Goal: Task Accomplishment & Management: Manage account settings

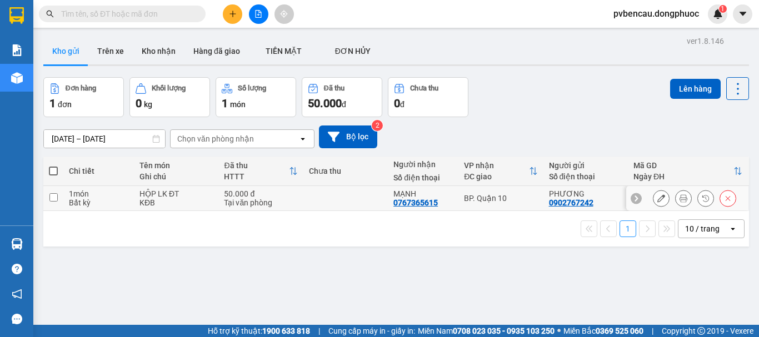
scroll to position [51, 0]
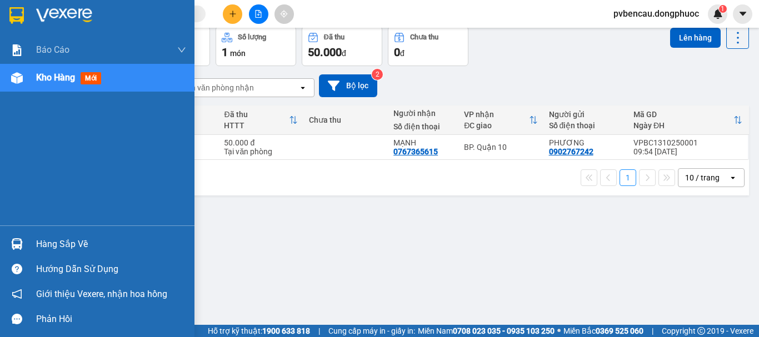
click at [65, 76] on span "Kho hàng" at bounding box center [55, 77] width 39 height 11
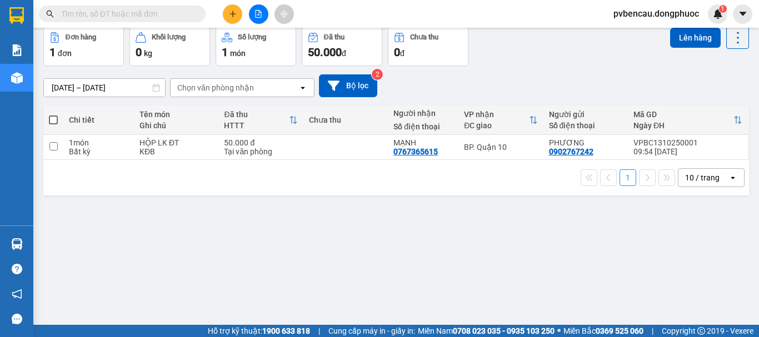
scroll to position [0, 0]
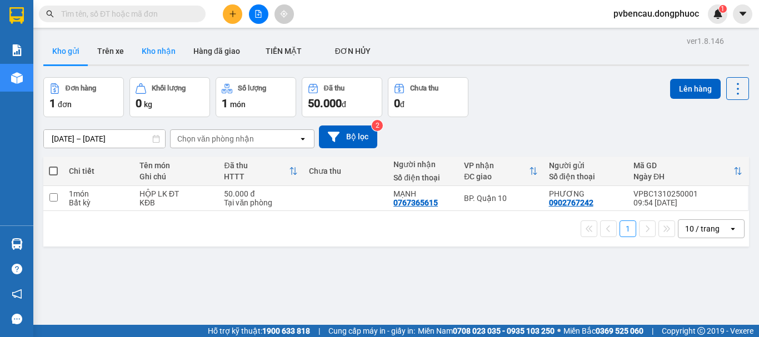
click at [143, 45] on button "Kho nhận" at bounding box center [159, 51] width 52 height 27
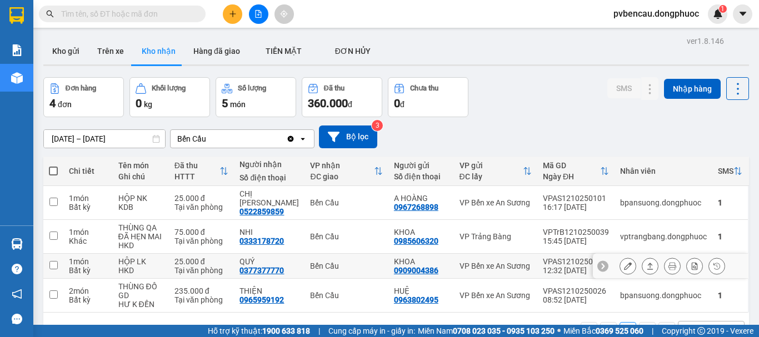
scroll to position [51, 0]
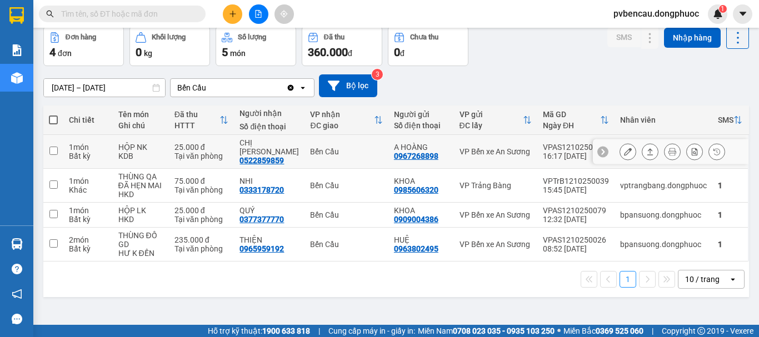
click at [212, 152] on div "Tại văn phòng" at bounding box center [202, 156] width 54 height 9
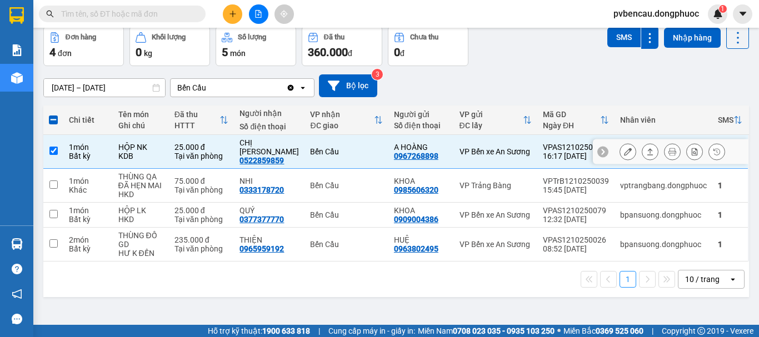
click at [647, 150] on icon at bounding box center [651, 152] width 8 height 8
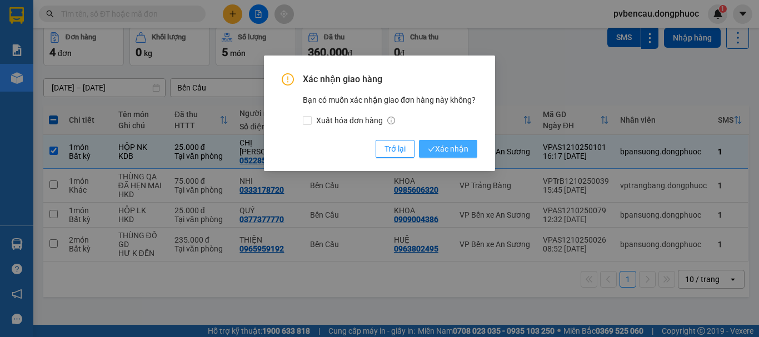
click at [452, 149] on span "Xác nhận" at bounding box center [448, 149] width 41 height 12
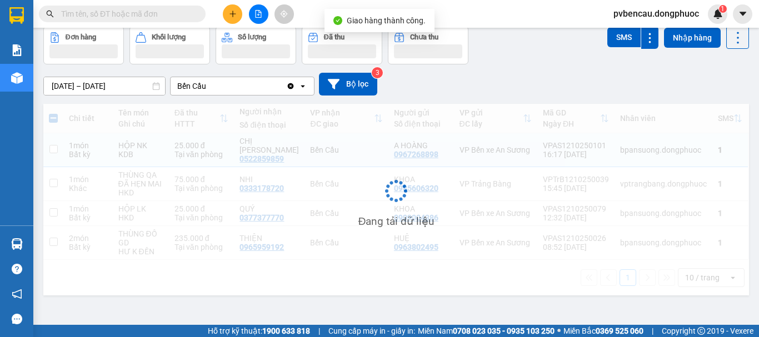
checkbox input "false"
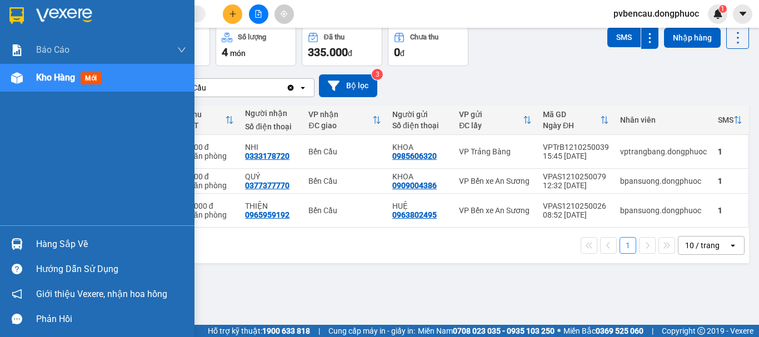
drag, startPoint x: 31, startPoint y: 223, endPoint x: 36, endPoint y: 232, distance: 9.7
click at [33, 228] on div "Báo cáo Mẫu 1: Báo cáo dòng tiền Mẫu 1: Báo cáo dòng tiền theo nhân viên Mẫu 1:…" at bounding box center [97, 168] width 195 height 337
click at [59, 242] on div "Hàng sắp về" at bounding box center [111, 244] width 150 height 17
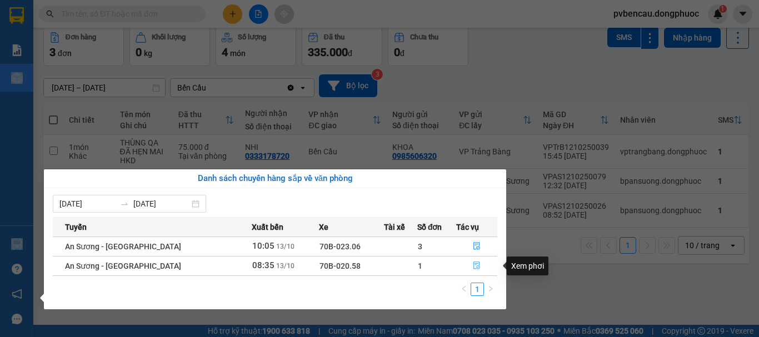
click at [474, 266] on icon "file-done" at bounding box center [477, 266] width 8 height 8
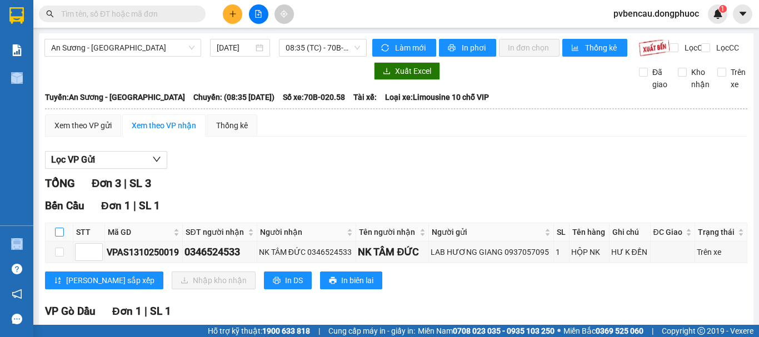
click at [62, 237] on input "checkbox" at bounding box center [59, 232] width 9 height 9
checkbox input "true"
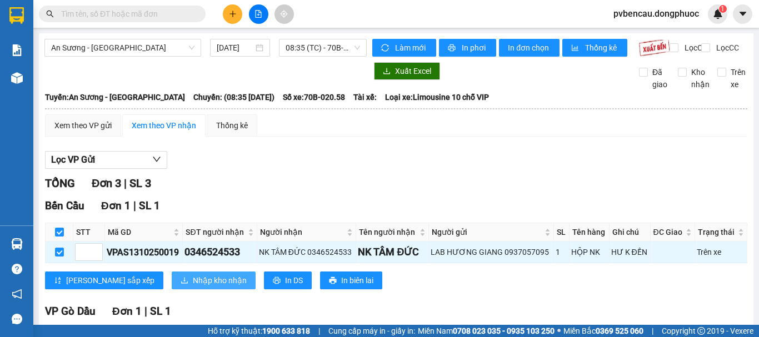
click at [172, 290] on button "Nhập kho nhận" at bounding box center [214, 281] width 84 height 18
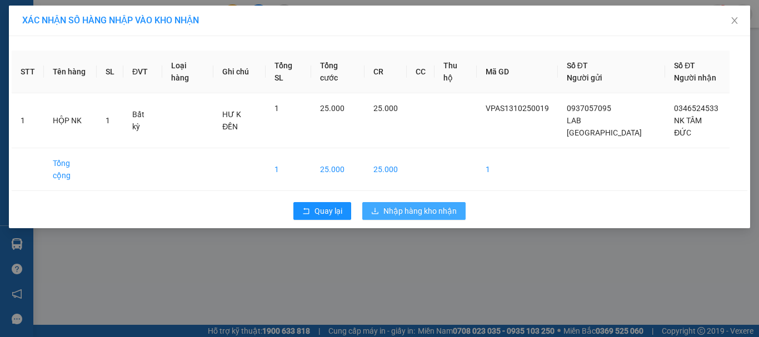
click at [439, 205] on span "Nhập hàng kho nhận" at bounding box center [420, 211] width 73 height 12
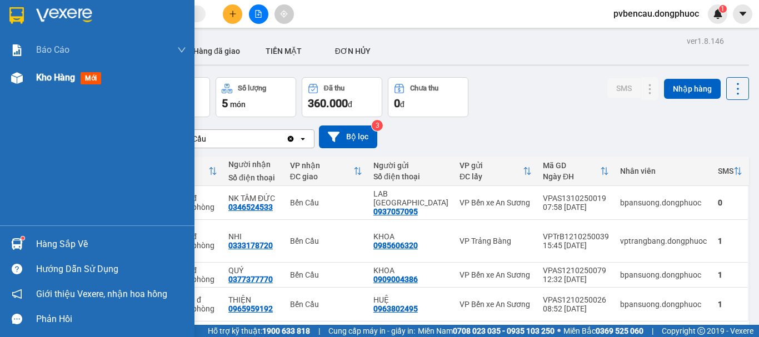
click at [44, 74] on span "Kho hàng" at bounding box center [55, 77] width 39 height 11
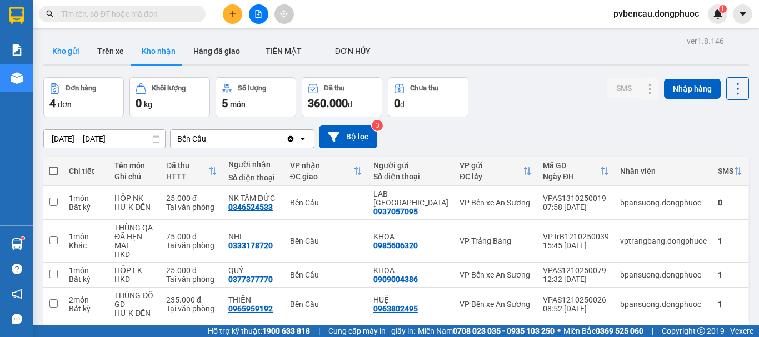
click at [85, 51] on button "Kho gửi" at bounding box center [65, 51] width 45 height 27
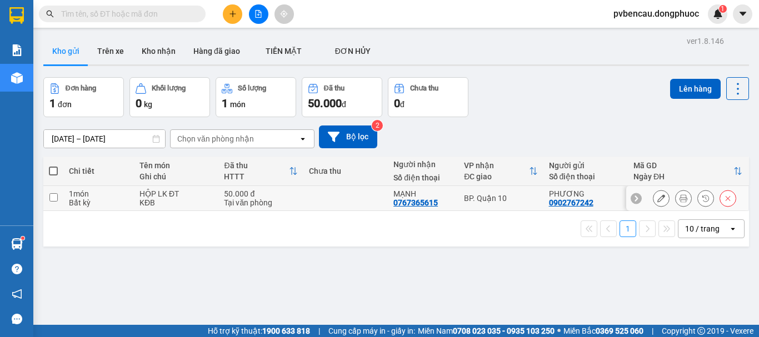
click at [256, 198] on div "Tại văn phòng" at bounding box center [260, 202] width 73 height 9
checkbox input "true"
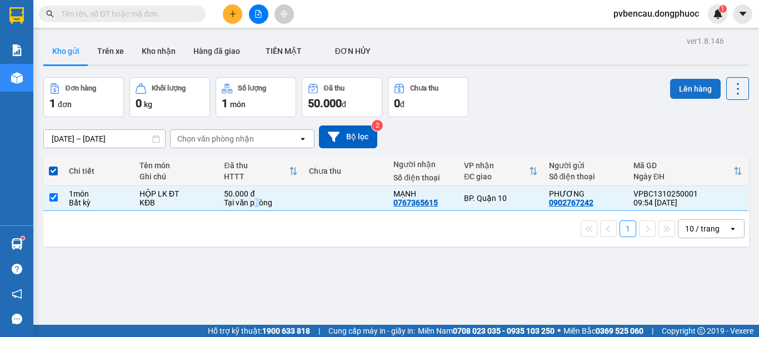
click at [683, 87] on button "Lên hàng" at bounding box center [695, 89] width 51 height 20
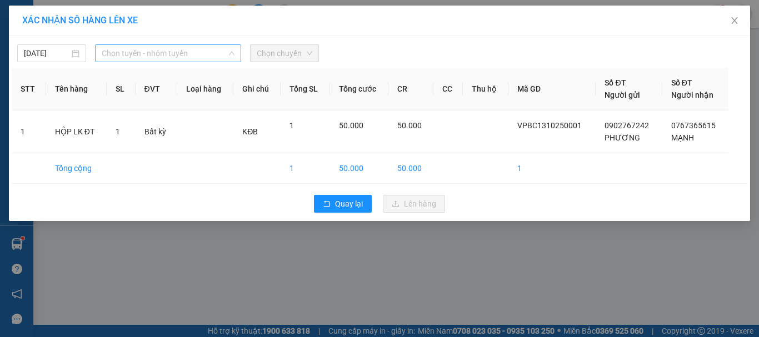
click at [155, 53] on span "Chọn tuyến - nhóm tuyến" at bounding box center [168, 53] width 133 height 17
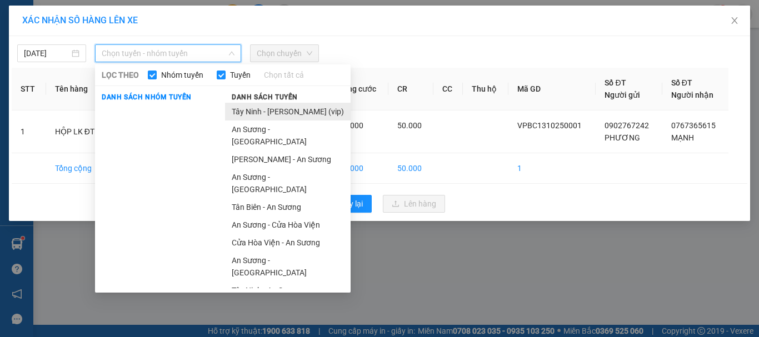
click at [278, 113] on li "Tây Ninh - [PERSON_NAME] (vip)" at bounding box center [288, 112] width 126 height 18
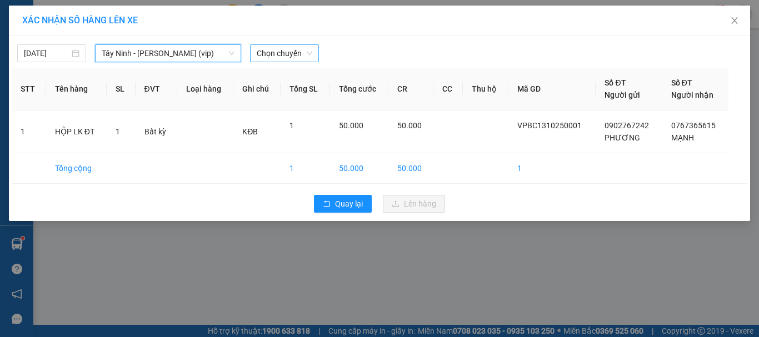
click at [274, 46] on div "[DATE] [GEOGRAPHIC_DATA] (vip) [GEOGRAPHIC_DATA] - [GEOGRAPHIC_DATA] (vip) LỌC …" at bounding box center [380, 50] width 736 height 23
click at [276, 51] on span "Chọn chuyến" at bounding box center [285, 53] width 56 height 17
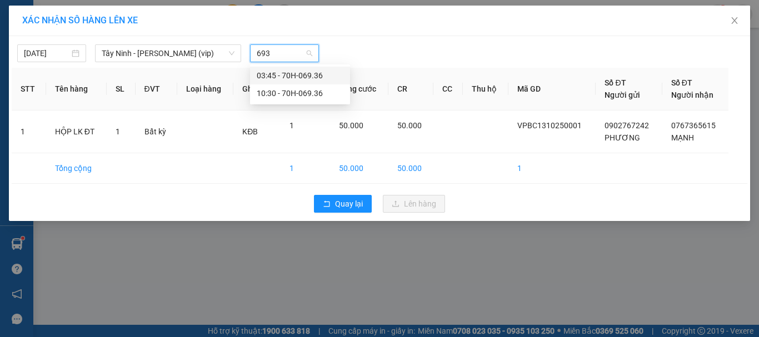
type input "6936"
click at [286, 92] on div "10:30 - 70H-069.36" at bounding box center [300, 93] width 87 height 12
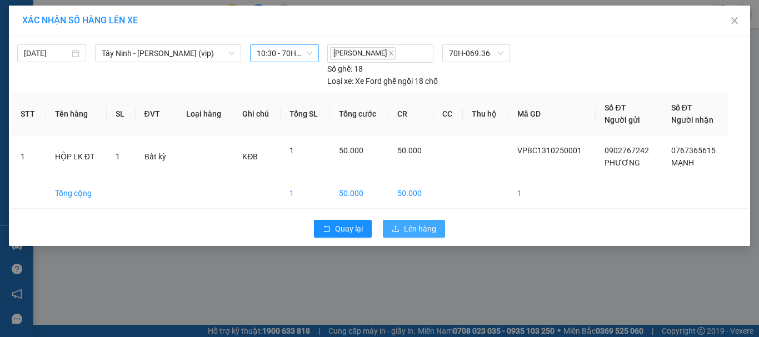
click at [419, 225] on span "Lên hàng" at bounding box center [420, 229] width 32 height 12
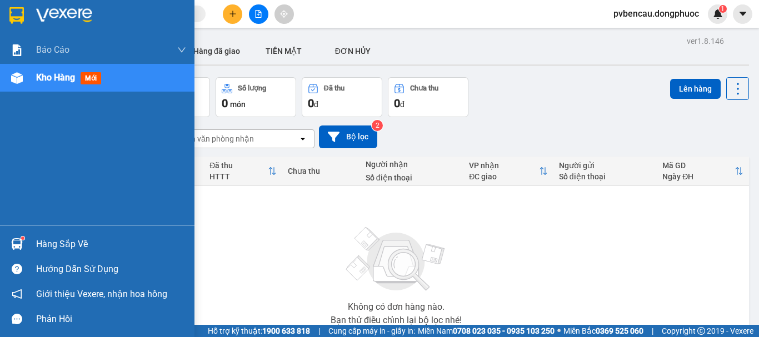
drag, startPoint x: 28, startPoint y: 240, endPoint x: 44, endPoint y: 248, distance: 17.9
click at [28, 241] on div "Hàng sắp về" at bounding box center [97, 244] width 195 height 25
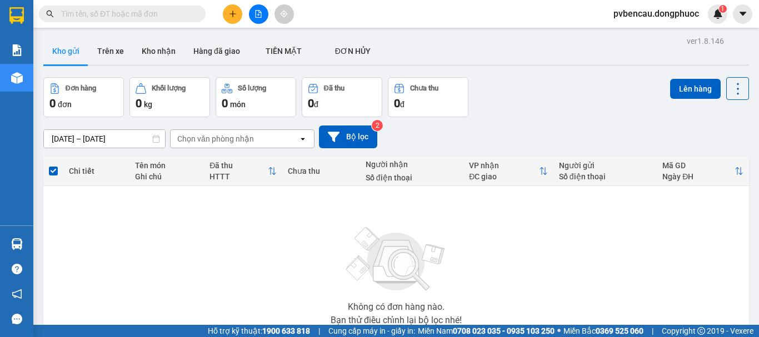
click at [570, 269] on section "Kết quả tìm kiếm ( 0 ) Bộ lọc No Data pvbencau.dongphuoc 1 Báo cáo Mẫu 1: Báo c…" at bounding box center [379, 168] width 759 height 337
click at [149, 55] on button "Kho nhận" at bounding box center [159, 51] width 52 height 27
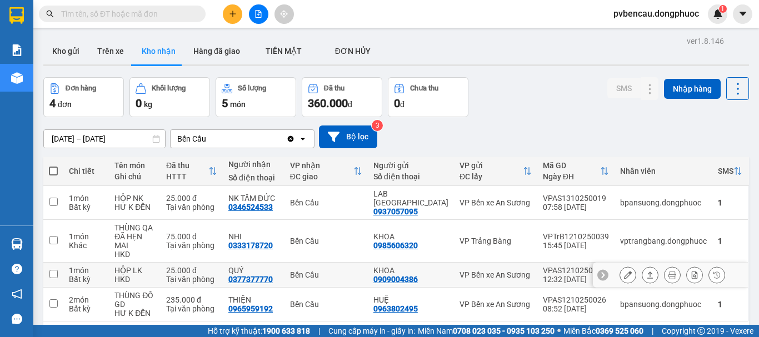
click at [196, 275] on div "Tại văn phòng" at bounding box center [191, 279] width 51 height 9
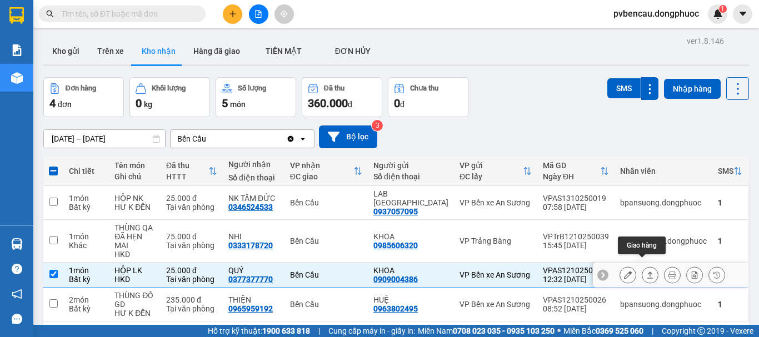
click at [647, 271] on icon at bounding box center [651, 275] width 8 height 8
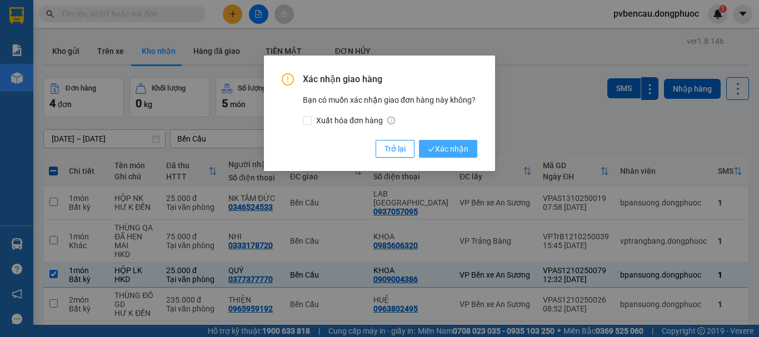
click at [439, 149] on span "Xác nhận" at bounding box center [448, 149] width 41 height 12
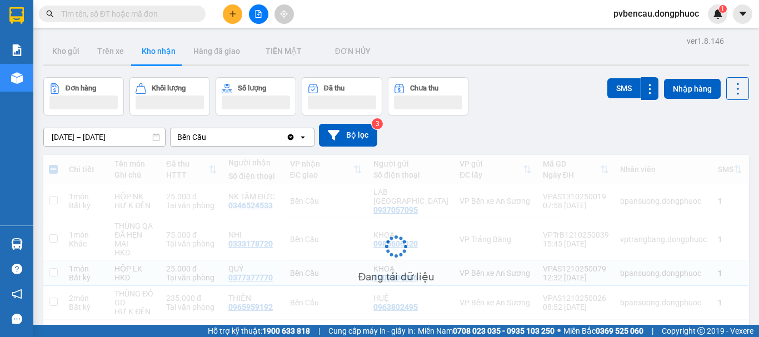
checkbox input "false"
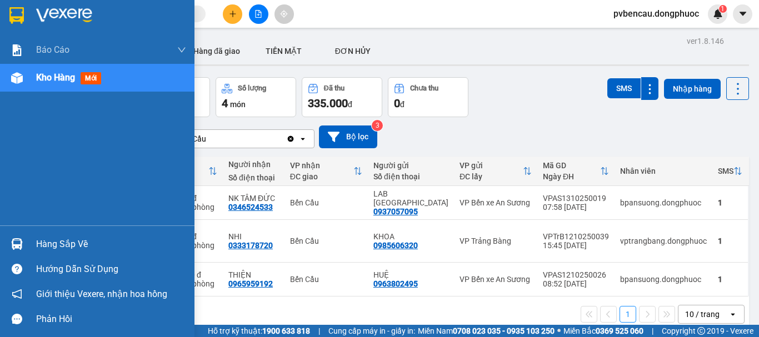
drag, startPoint x: 57, startPoint y: 239, endPoint x: 74, endPoint y: 240, distance: 16.7
click at [57, 240] on div "Hàng sắp về" at bounding box center [111, 244] width 150 height 17
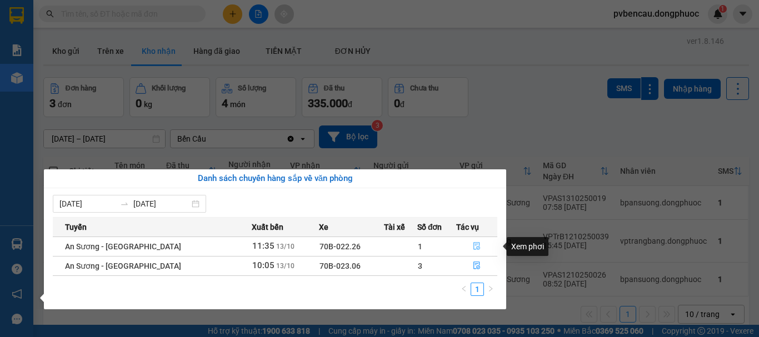
click at [474, 245] on icon "file-done" at bounding box center [477, 247] width 7 height 8
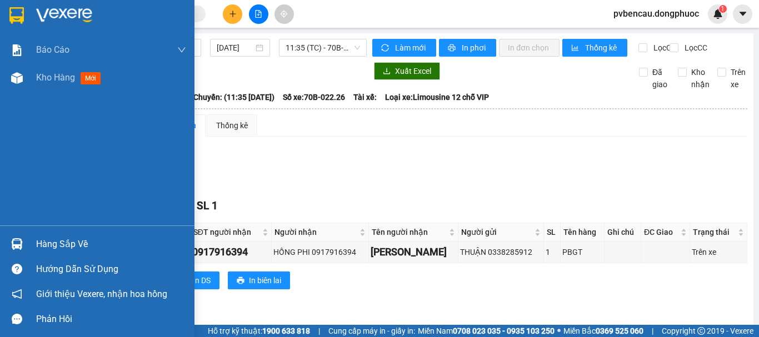
click at [13, 244] on img at bounding box center [17, 245] width 12 height 12
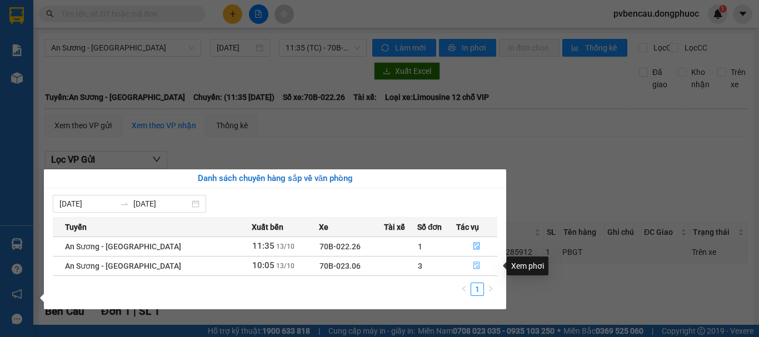
click at [473, 267] on icon "file-done" at bounding box center [477, 266] width 8 height 8
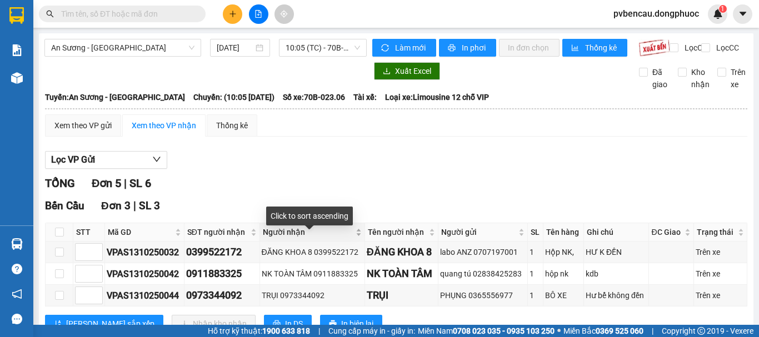
scroll to position [56, 0]
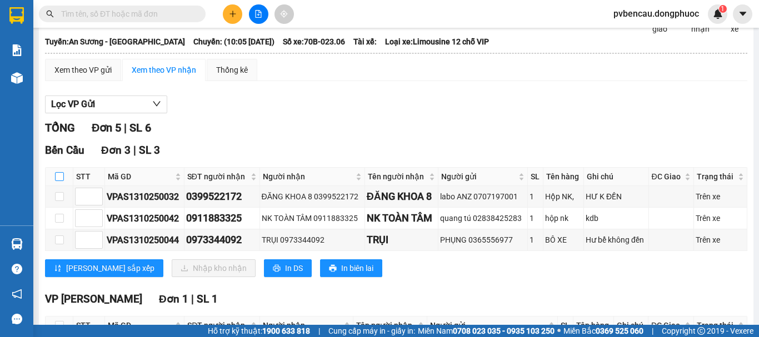
click at [59, 181] on input "checkbox" at bounding box center [59, 176] width 9 height 9
checkbox input "true"
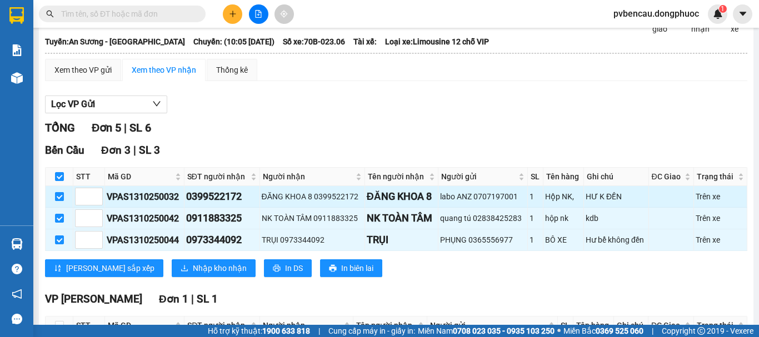
click at [59, 201] on input "checkbox" at bounding box center [59, 196] width 9 height 9
checkbox input "false"
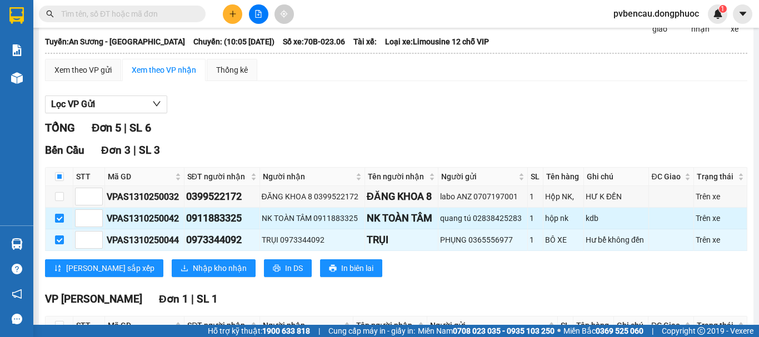
click at [59, 223] on input "checkbox" at bounding box center [59, 218] width 9 height 9
checkbox input "false"
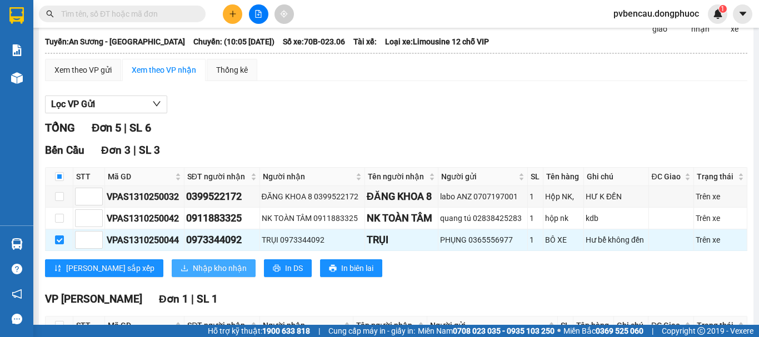
click at [193, 275] on span "Nhập kho nhận" at bounding box center [220, 268] width 54 height 12
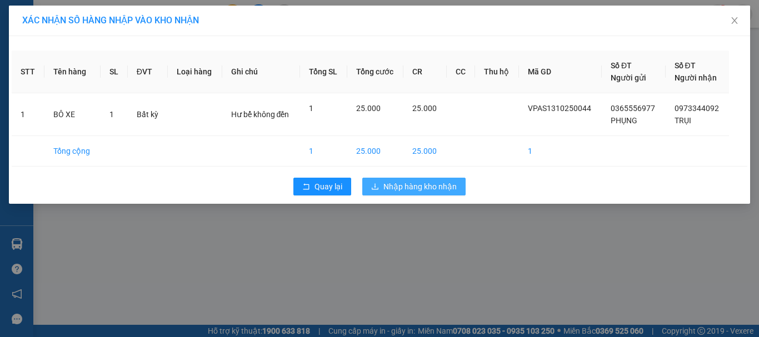
click at [386, 190] on span "Nhập hàng kho nhận" at bounding box center [420, 187] width 73 height 12
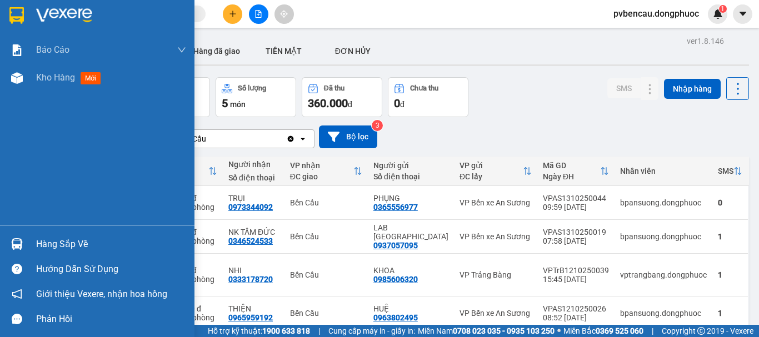
click at [16, 238] on div at bounding box center [16, 244] width 19 height 19
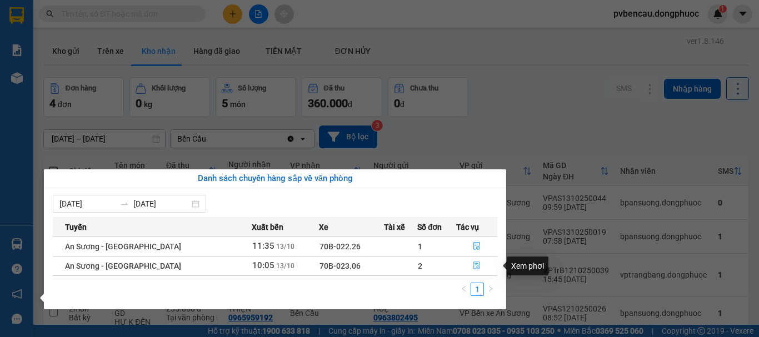
click at [477, 266] on icon "file-done" at bounding box center [477, 266] width 8 height 8
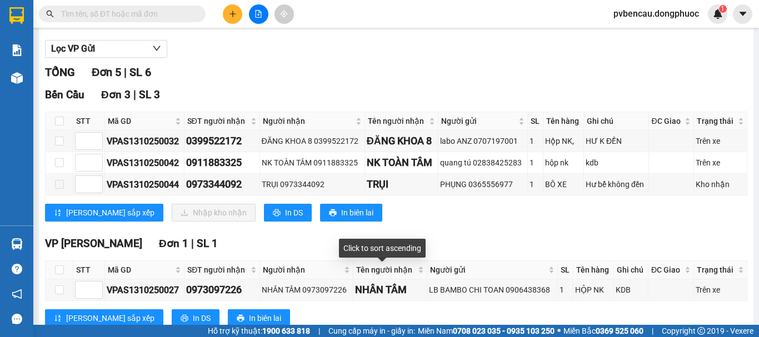
scroll to position [56, 0]
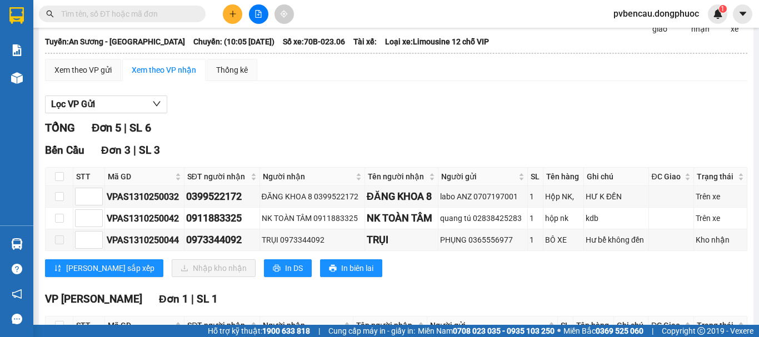
click at [192, 125] on div "Lọc VP Gửi TỔNG Đơn 5 | SL [GEOGRAPHIC_DATA] 3 | SL 3 STT Mã GD SĐT người nhận…" at bounding box center [396, 296] width 703 height 413
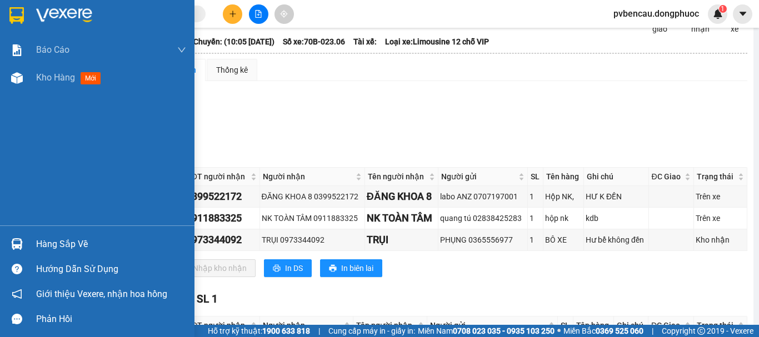
click at [66, 239] on div "Hàng sắp về" at bounding box center [111, 244] width 150 height 17
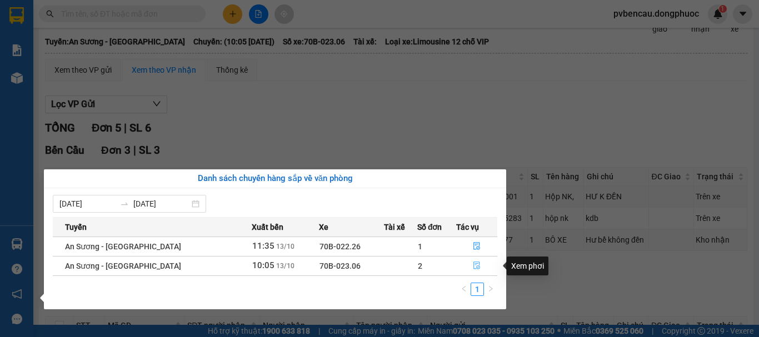
click at [473, 265] on icon "file-done" at bounding box center [477, 266] width 8 height 8
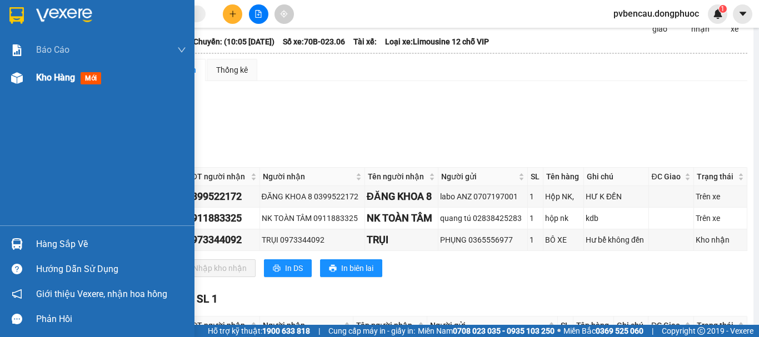
click at [27, 74] on div "Kho hàng mới" at bounding box center [97, 78] width 195 height 28
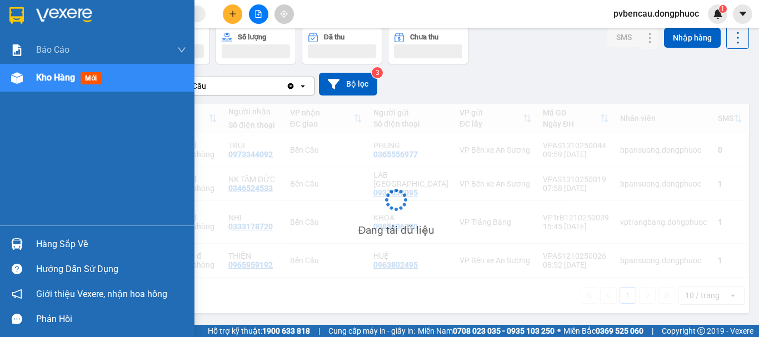
scroll to position [51, 0]
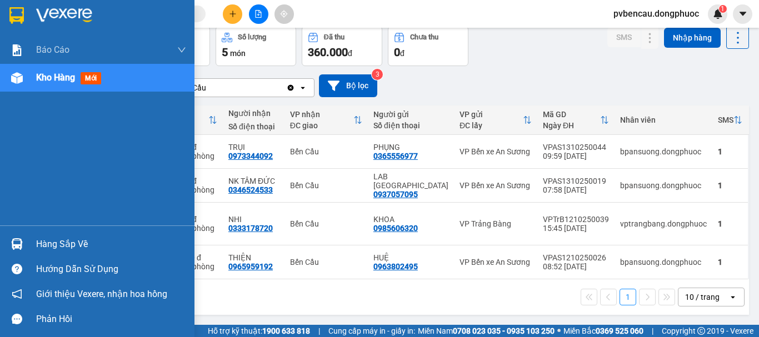
drag, startPoint x: 54, startPoint y: 241, endPoint x: 256, endPoint y: 241, distance: 201.8
click at [56, 241] on div "Hàng sắp về" at bounding box center [111, 244] width 150 height 17
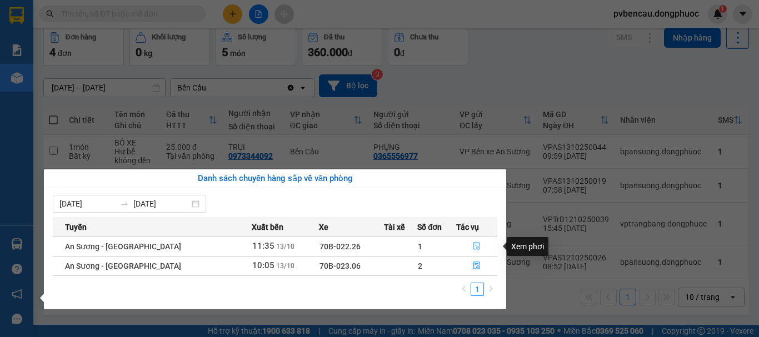
click at [473, 246] on icon "file-done" at bounding box center [477, 246] width 8 height 8
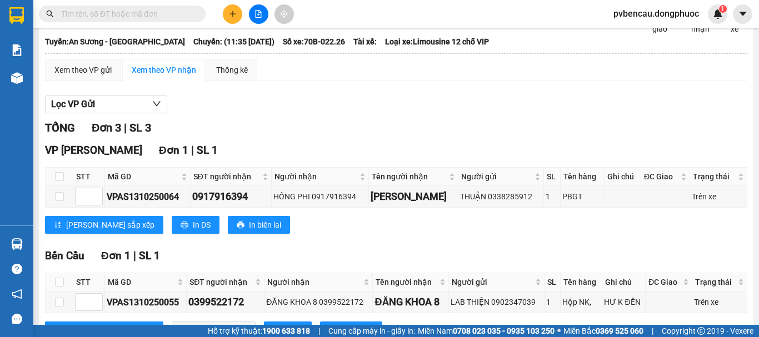
scroll to position [111, 0]
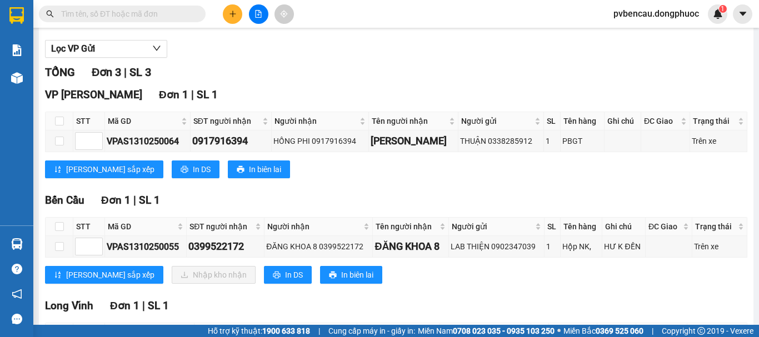
click at [206, 56] on div "Lọc VP Gửi" at bounding box center [396, 49] width 703 height 18
